Goal: Information Seeking & Learning: Learn about a topic

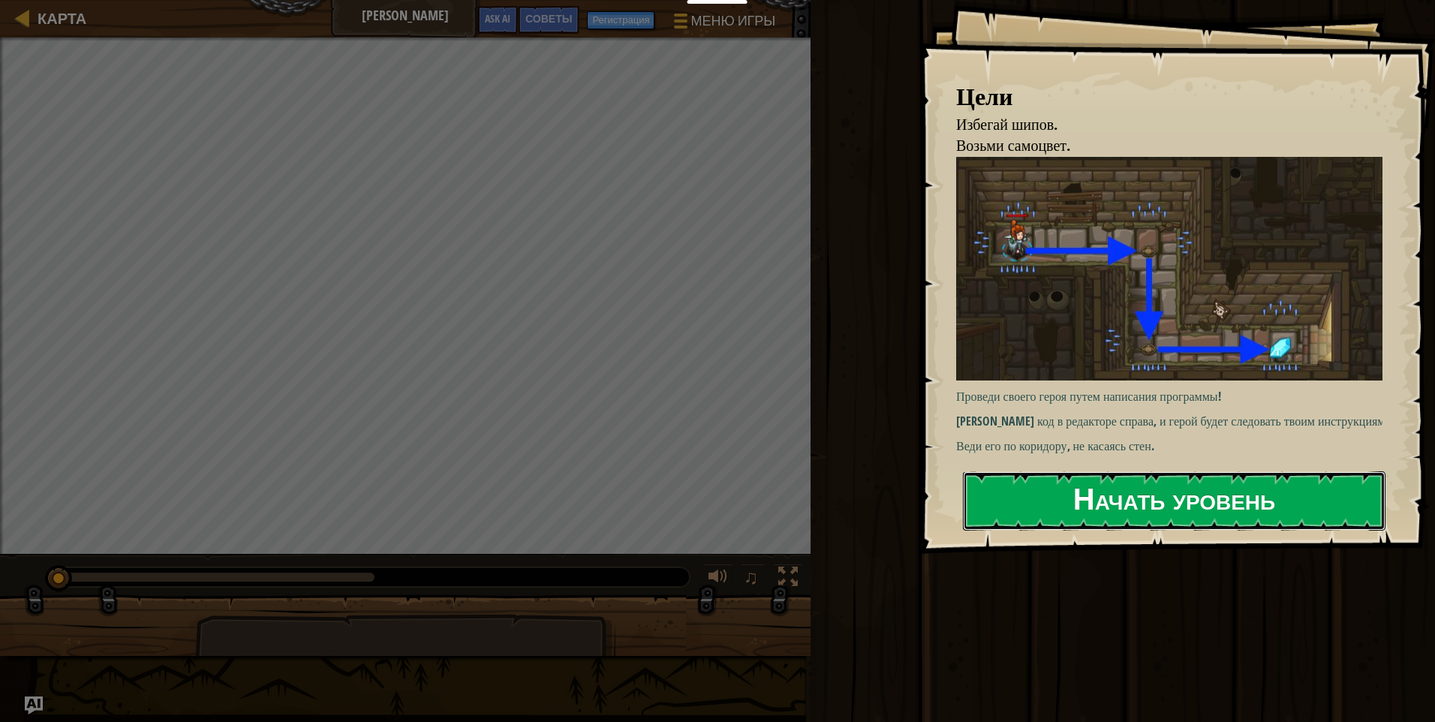
click at [1111, 502] on button "Начать уровень" at bounding box center [1174, 500] width 422 height 59
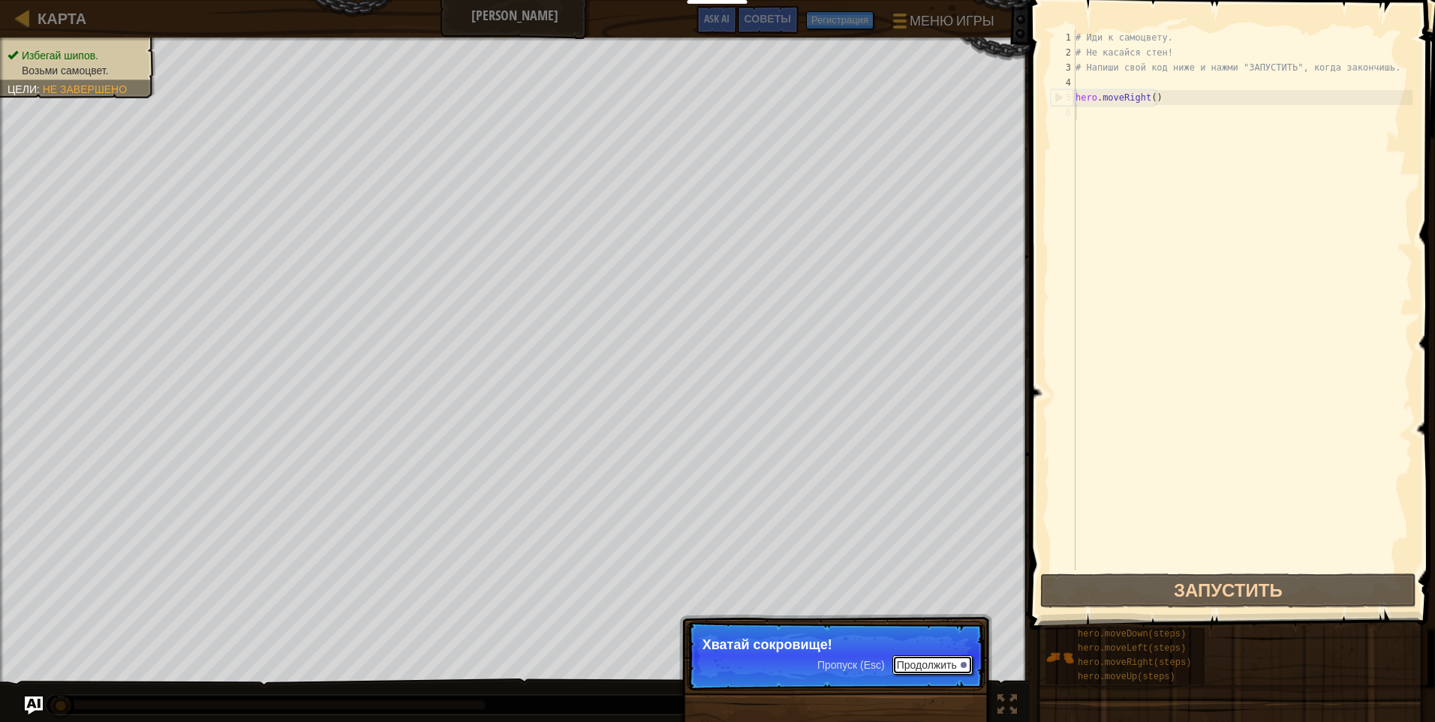
click at [949, 663] on button "Продолжить" at bounding box center [932, 665] width 80 height 20
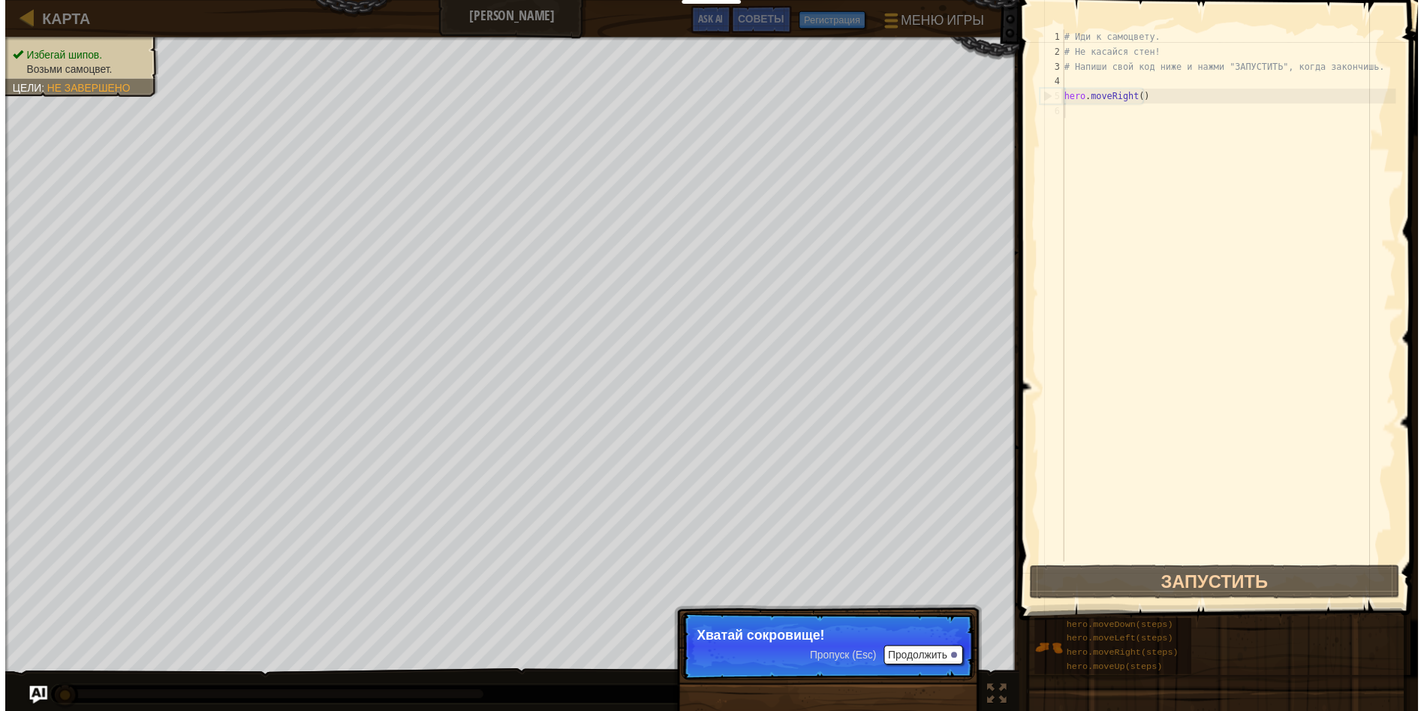
scroll to position [7, 0]
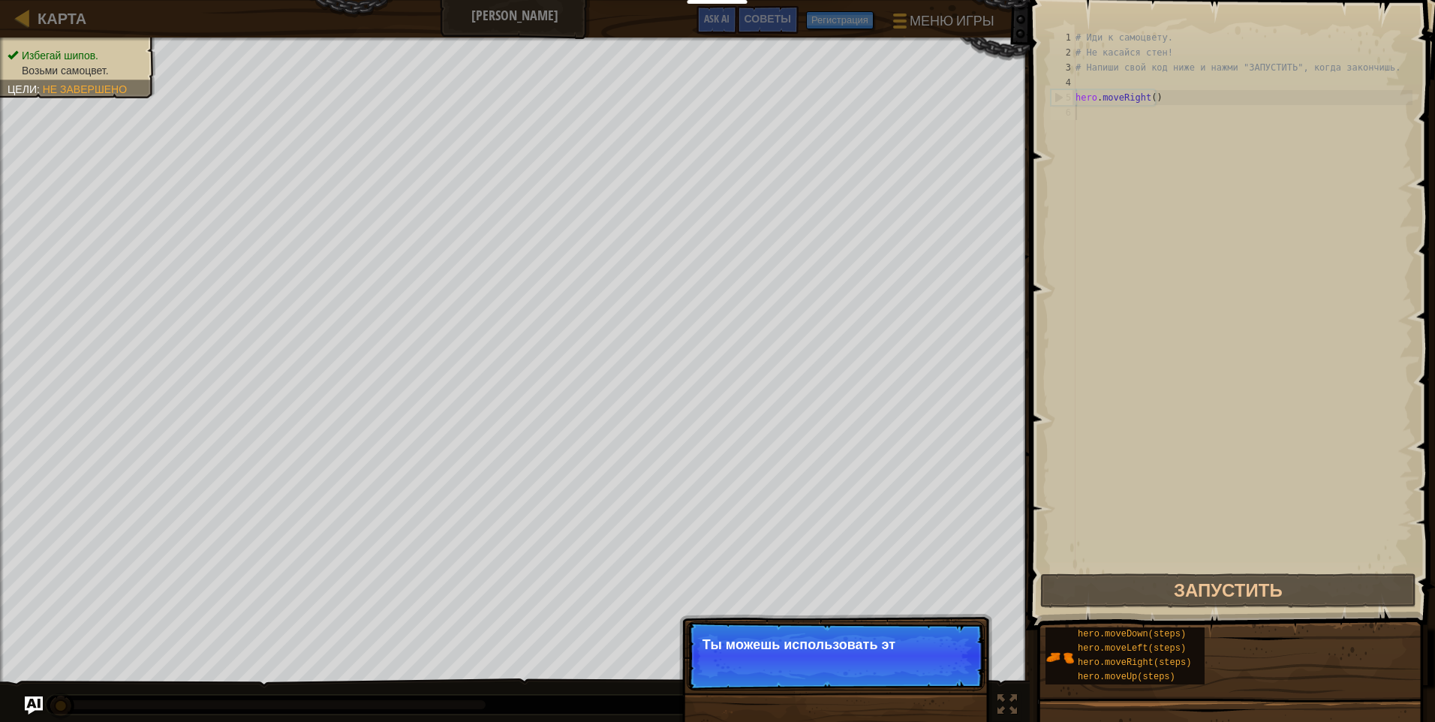
click at [907, 660] on p "Пропуск (Esc) Продолжить Ты можешь использовать эт" at bounding box center [836, 655] width 298 height 69
click at [907, 661] on p "Пропуск (Esc) Продолжить Ты можешь использовать эти мето" at bounding box center [836, 655] width 298 height 69
click at [907, 661] on button "Продолжить" at bounding box center [932, 665] width 80 height 20
drag, startPoint x: 907, startPoint y: 661, endPoint x: 916, endPoint y: 661, distance: 9.8
click at [915, 661] on p "Пропуск (Esc) Продолжить Ты можешь использовать эти методы." at bounding box center [836, 655] width 298 height 69
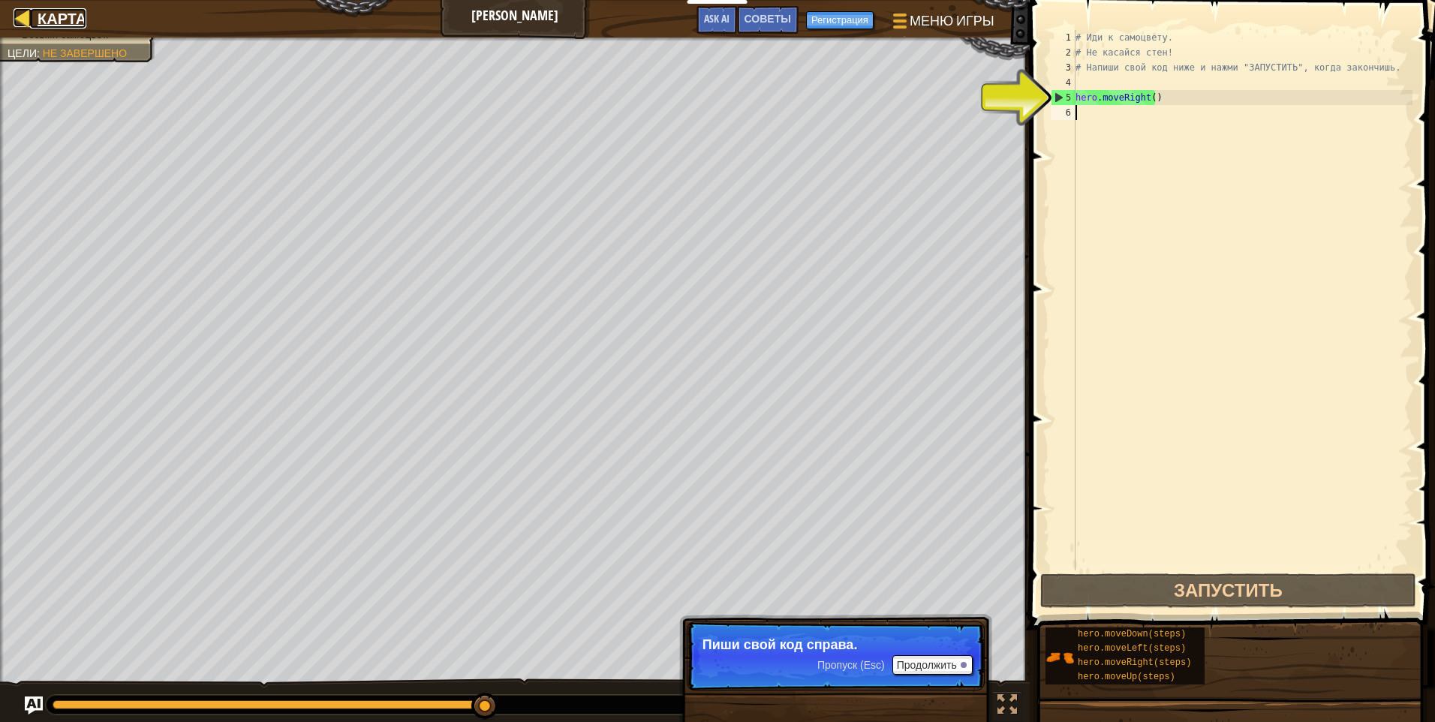
click at [35, 23] on link "Карта" at bounding box center [58, 18] width 56 height 20
select select "ru"
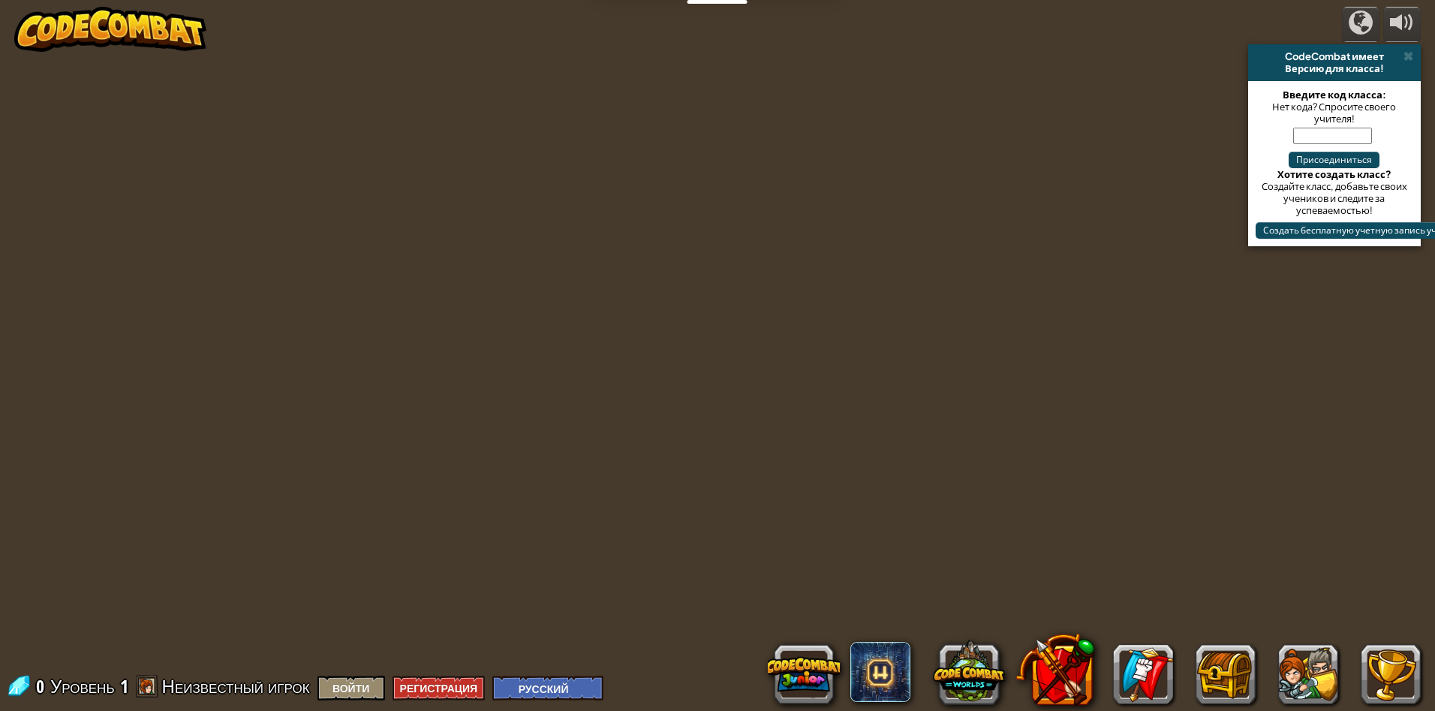
select select "ru"
